Goal: Information Seeking & Learning: Learn about a topic

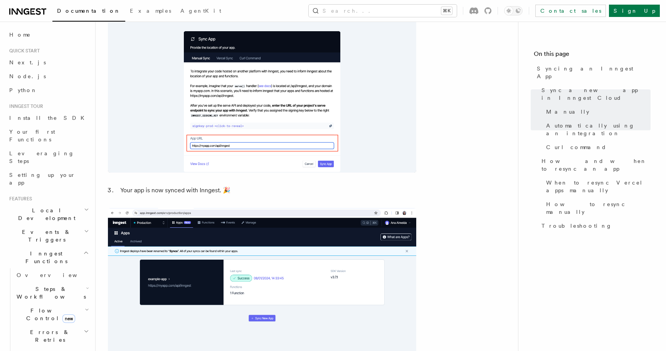
scroll to position [687, 0]
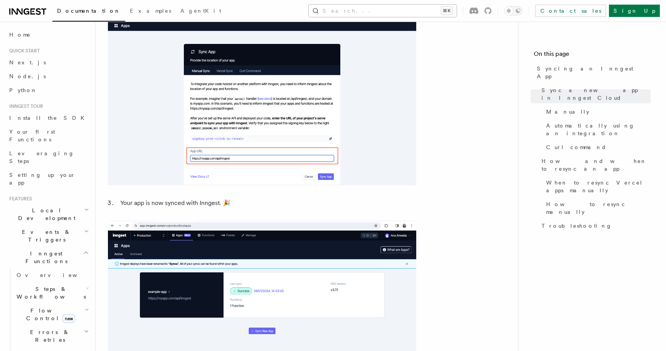
click at [457, 7] on button "Search... ⌘K" at bounding box center [383, 11] width 148 height 12
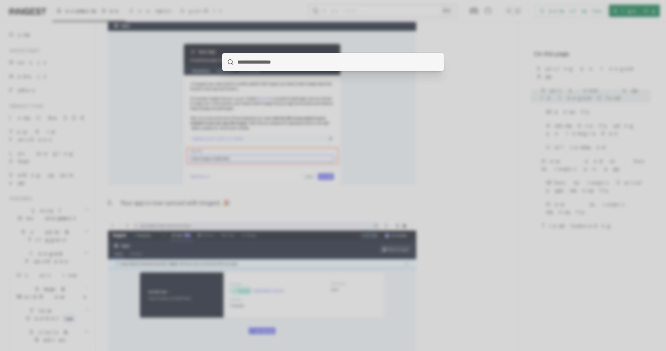
type input "**********"
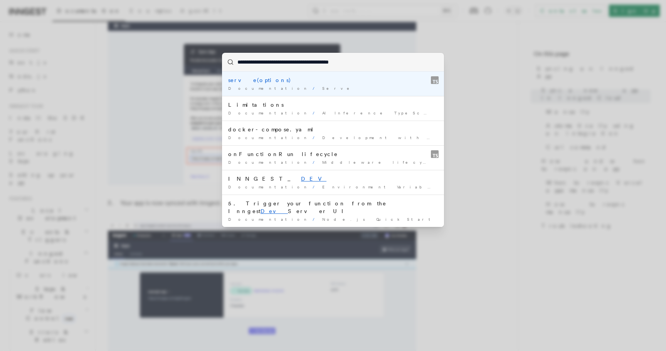
click at [348, 74] on li "serve(options) Documentation / Serve /" at bounding box center [333, 84] width 222 height 24
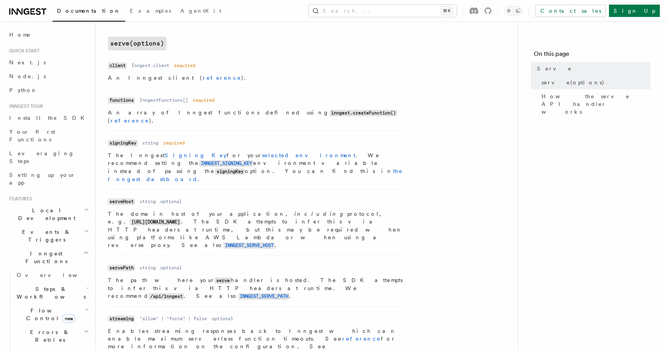
scroll to position [291, 0]
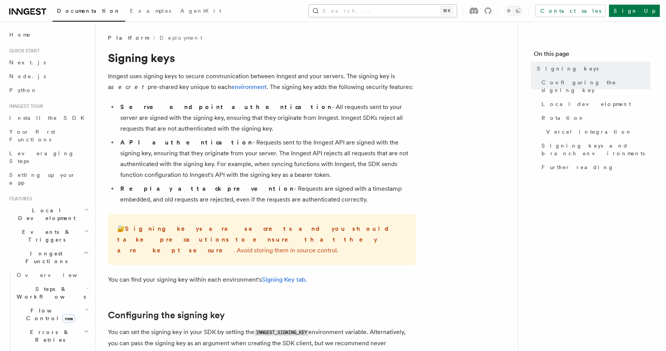
click at [411, 8] on button "Search... ⌘K" at bounding box center [383, 11] width 148 height 12
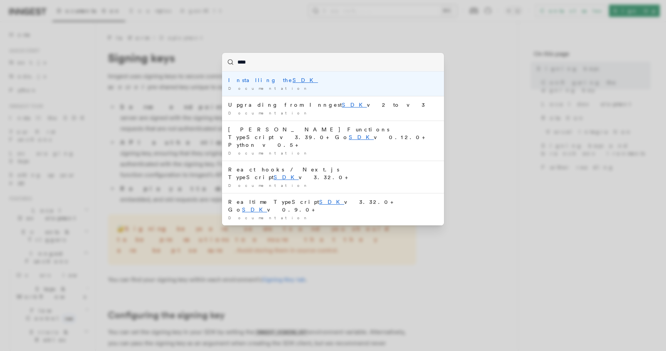
type input "***"
click at [358, 72] on li "Installing the SDK Documentation /" at bounding box center [333, 84] width 222 height 24
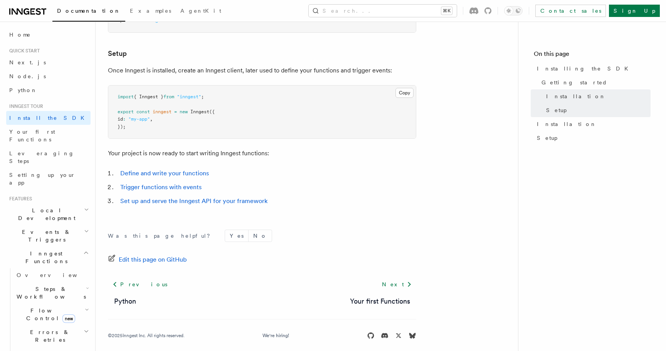
scroll to position [283, 0]
click at [186, 199] on link "Set up and serve the Inngest API for your framework" at bounding box center [193, 200] width 147 height 7
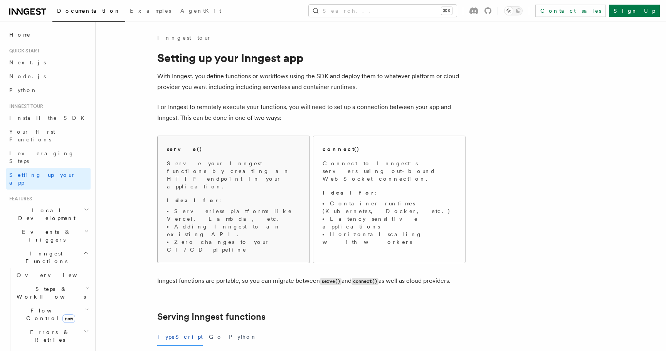
click at [262, 207] on li "Serverless platforms like Vercel, Lambda, etc." at bounding box center [233, 214] width 133 height 15
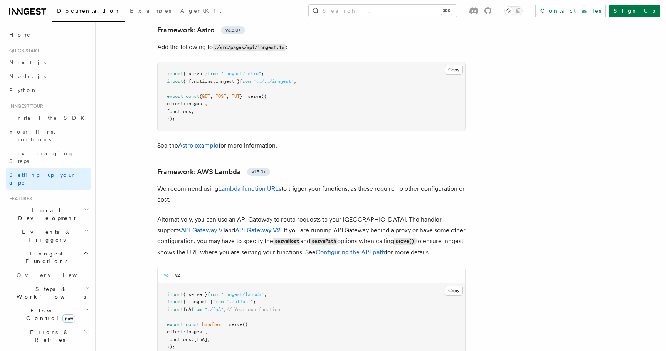
scroll to position [681, 0]
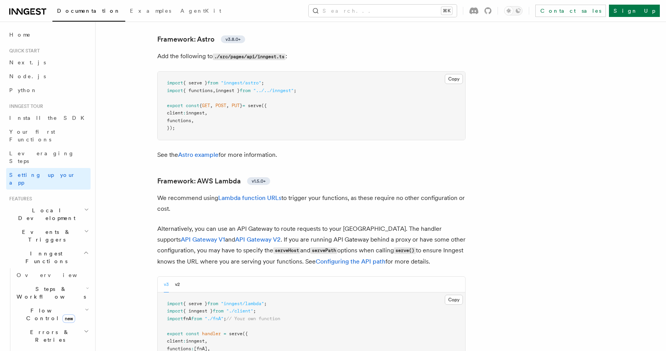
click at [310, 224] on p "Alternatively, you can use an API Gateway to route requests to your Lambda. The…" at bounding box center [311, 246] width 308 height 44
click at [316, 258] on link "Configuring the API path" at bounding box center [351, 261] width 70 height 7
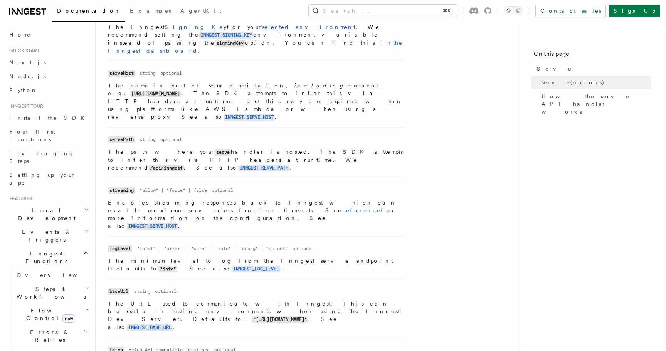
scroll to position [418, 0]
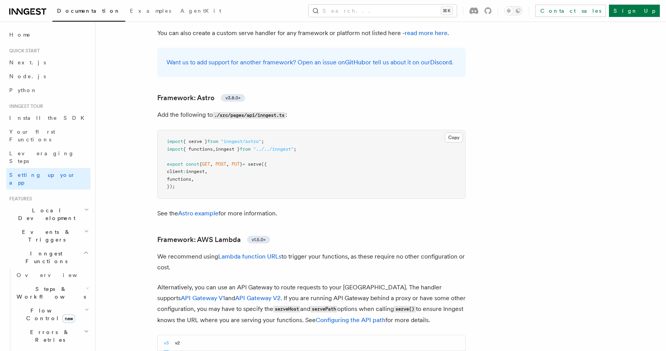
scroll to position [555, 0]
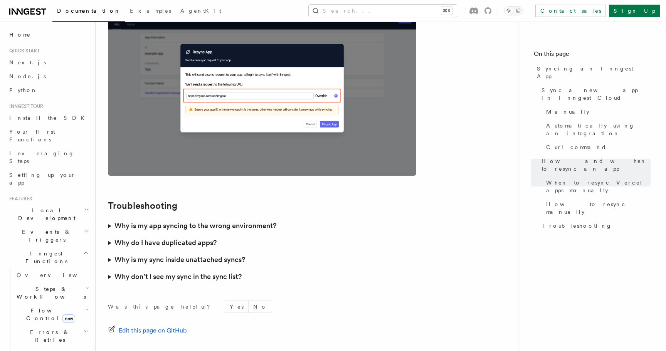
scroll to position [2146, 0]
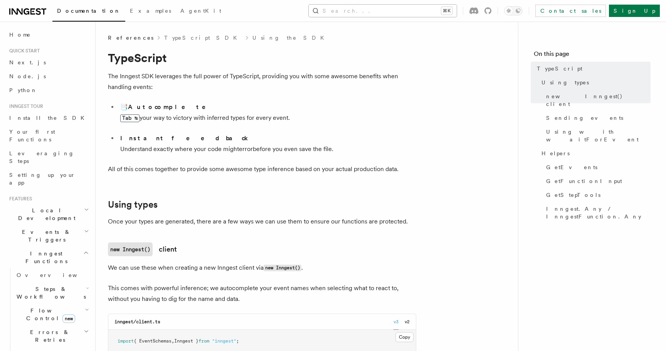
click at [426, 8] on button "Search... ⌘K" at bounding box center [383, 11] width 148 height 12
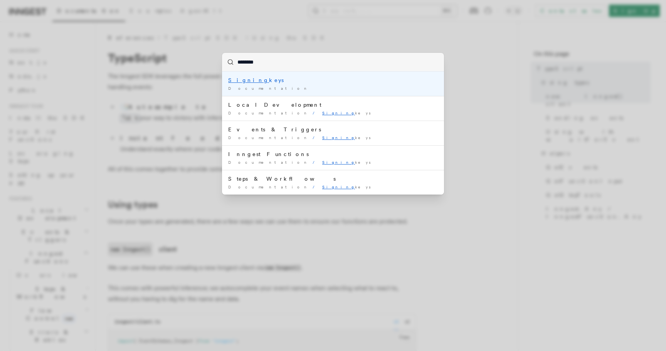
type input "*********"
click at [330, 83] on div "Signing k eys" at bounding box center [333, 80] width 210 height 8
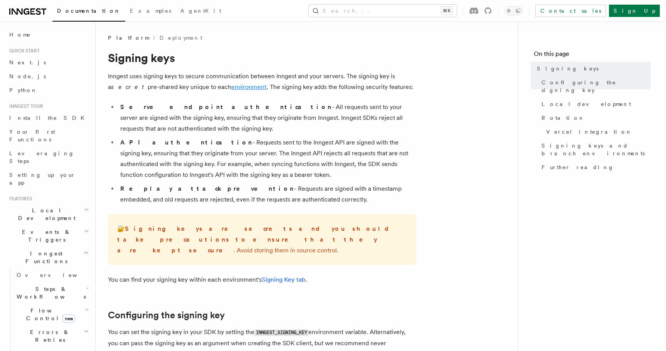
click at [231, 88] on link "environment" at bounding box center [248, 86] width 35 height 7
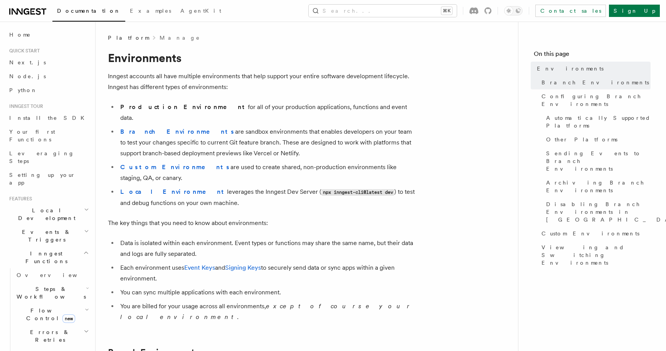
click at [56, 225] on h2 "Events & Triggers" at bounding box center [48, 236] width 84 height 22
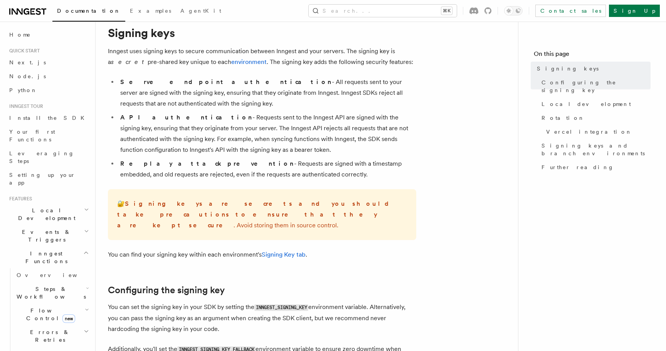
scroll to position [27, 0]
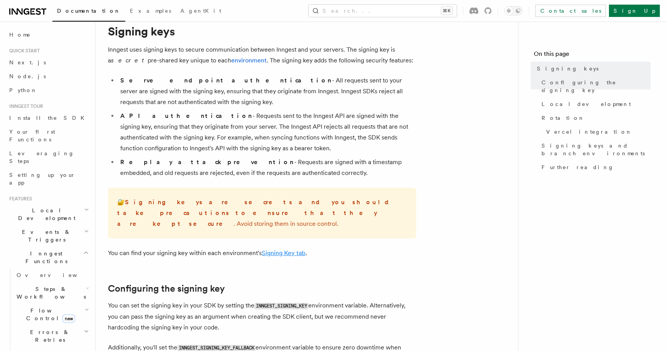
click at [285, 249] on link "Signing Key tab" at bounding box center [284, 252] width 44 height 7
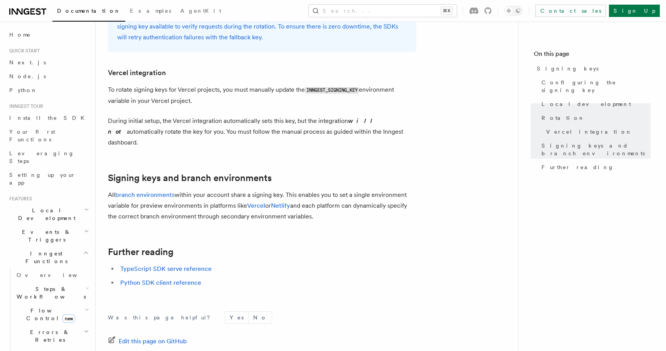
scroll to position [781, 0]
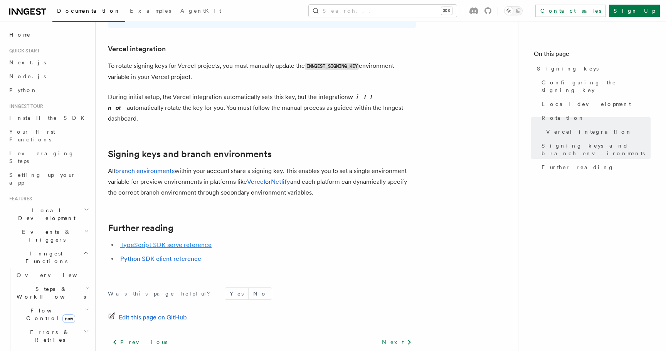
click at [190, 241] on link "TypeScript SDK serve reference" at bounding box center [165, 244] width 91 height 7
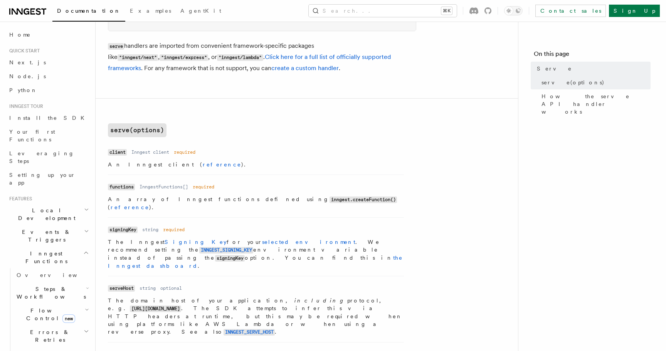
scroll to position [205, 0]
click at [253, 246] on code "INNGEST_SIGNING_KEY" at bounding box center [226, 249] width 54 height 7
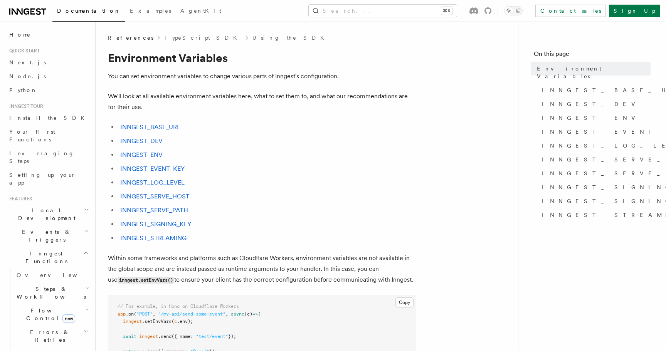
scroll to position [54, 0]
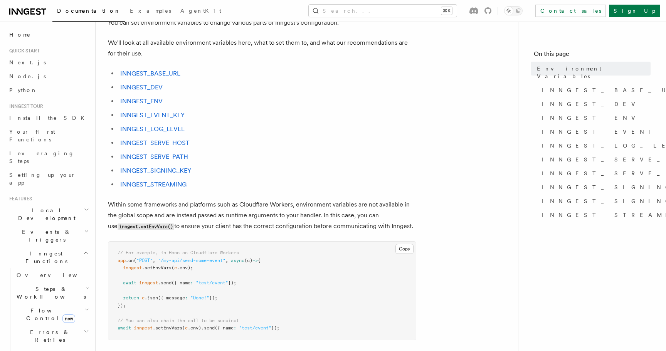
click at [267, 229] on p "Within some frameworks and platforms such as Cloudflare Workers, environment va…" at bounding box center [262, 215] width 308 height 33
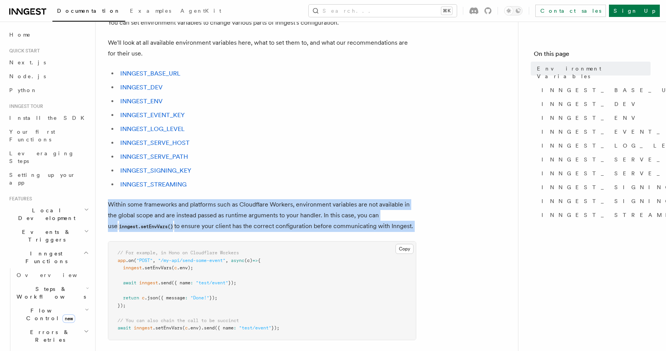
click at [267, 229] on p "Within some frameworks and platforms such as Cloudflare Workers, environment va…" at bounding box center [262, 215] width 308 height 33
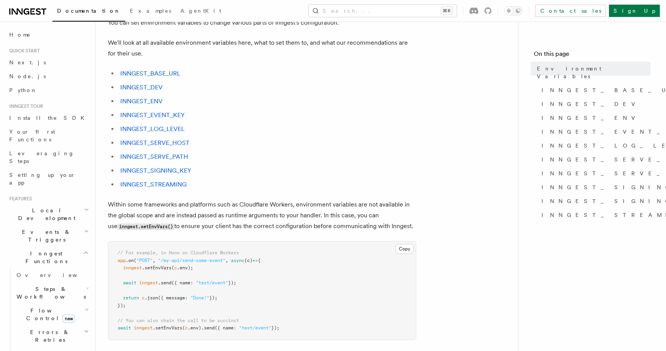
click at [255, 226] on p "Within some frameworks and platforms such as Cloudflare Workers, environment va…" at bounding box center [262, 215] width 308 height 33
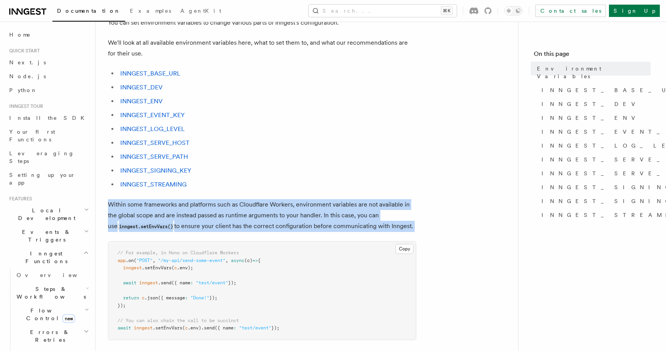
click at [255, 226] on p "Within some frameworks and platforms such as Cloudflare Workers, environment va…" at bounding box center [262, 215] width 308 height 33
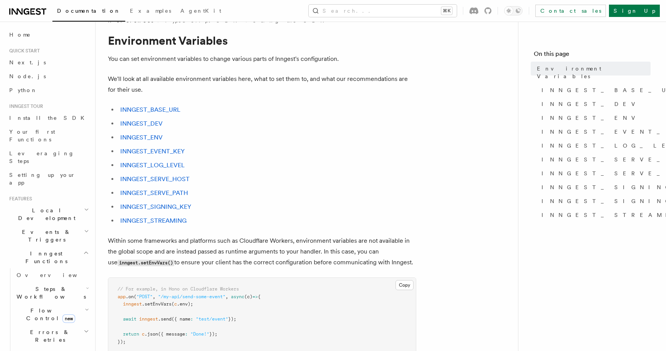
scroll to position [8, 0]
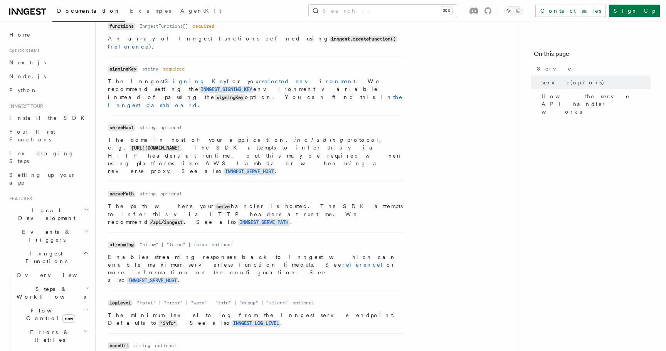
scroll to position [349, 0]
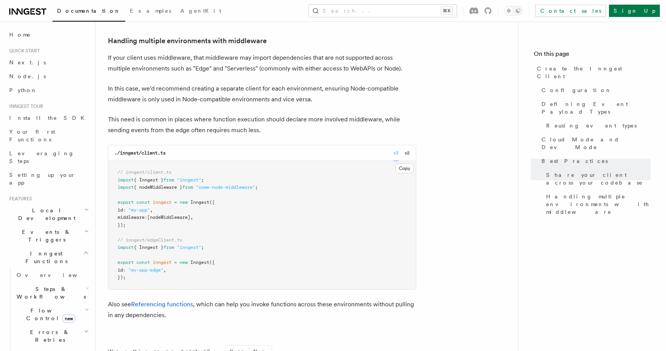
scroll to position [1726, 0]
click at [173, 301] on link "Referencing functions" at bounding box center [162, 304] width 62 height 7
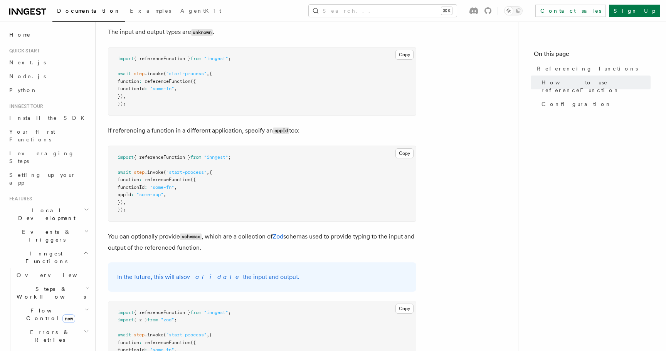
scroll to position [447, 0]
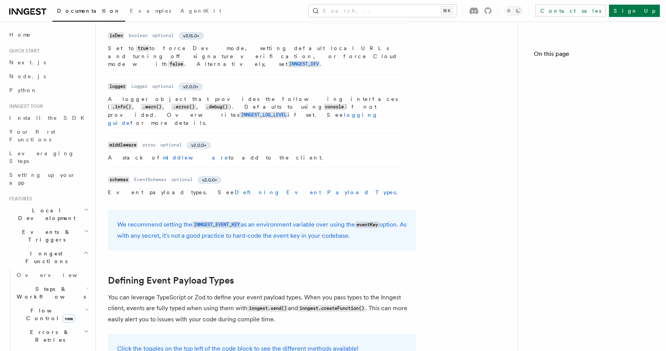
scroll to position [1726, 0]
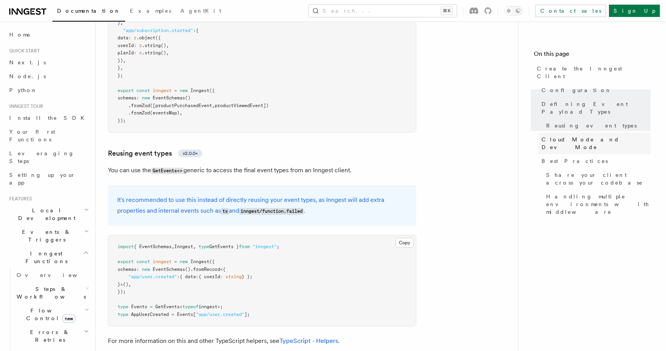
click at [561, 136] on span "Cloud Mode and Dev Mode" at bounding box center [596, 143] width 109 height 15
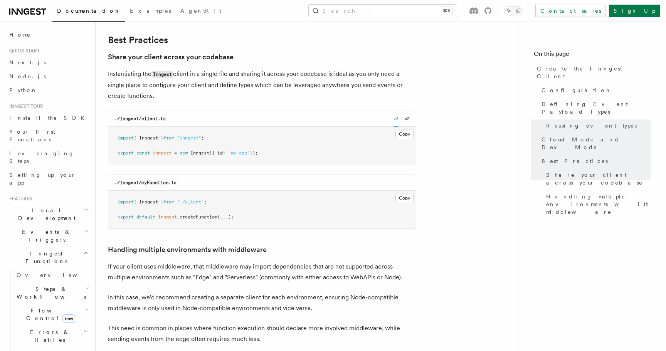
scroll to position [1550, 0]
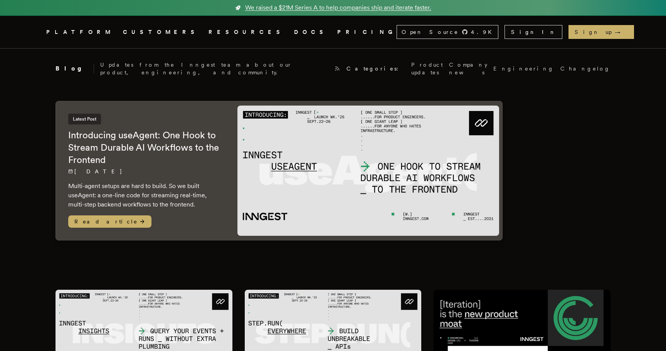
click at [269, 8] on span "We raised a $21M Series A to help companies ship and iterate faster." at bounding box center [338, 7] width 186 height 9
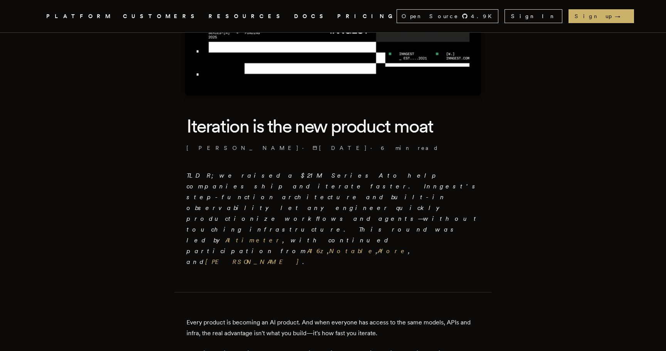
scroll to position [147, 0]
